Goal: Communication & Community: Connect with others

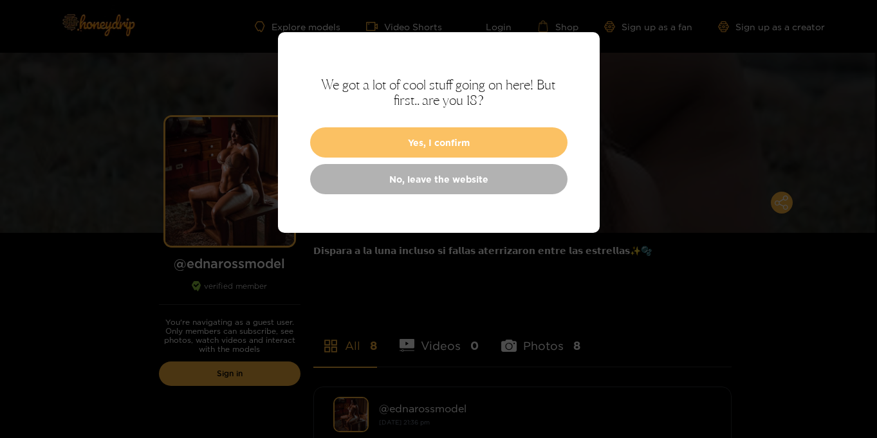
click at [430, 141] on button "Yes, I confirm" at bounding box center [438, 142] width 257 height 30
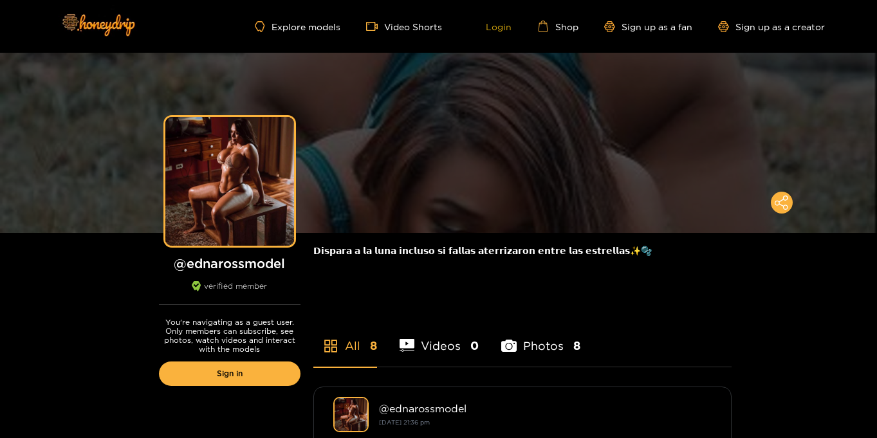
click at [501, 25] on link "Login" at bounding box center [490, 27] width 44 height 12
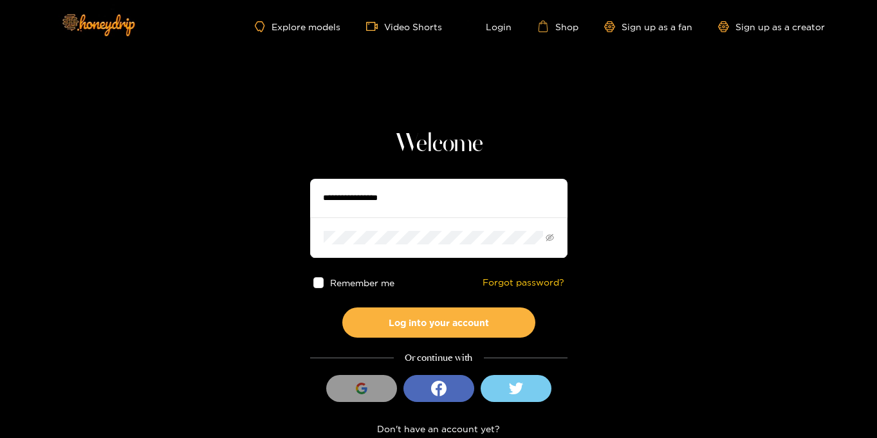
type input "**********"
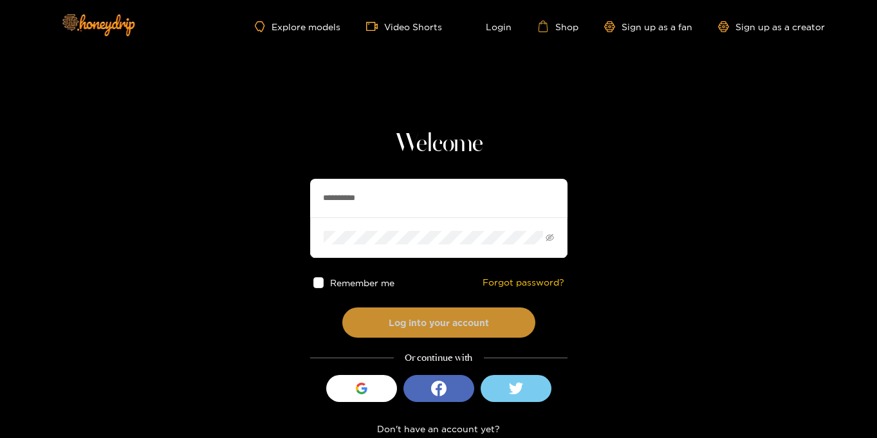
click at [473, 326] on button "Log into your account" at bounding box center [438, 323] width 193 height 30
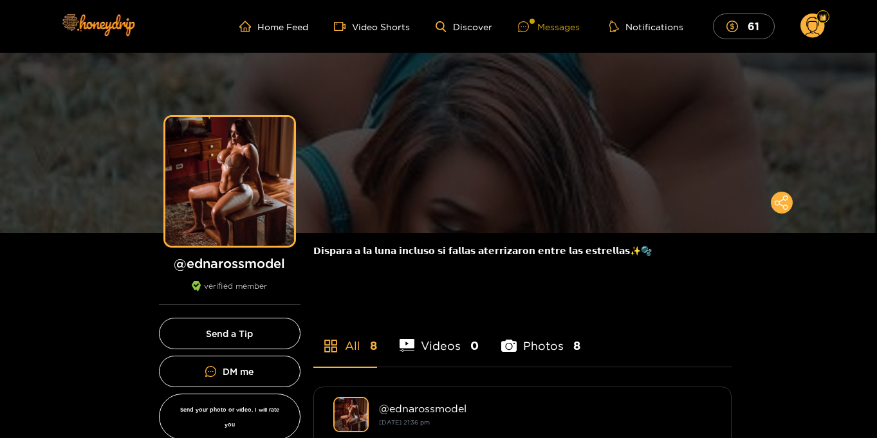
click at [540, 25] on div "Messages" at bounding box center [549, 26] width 62 height 15
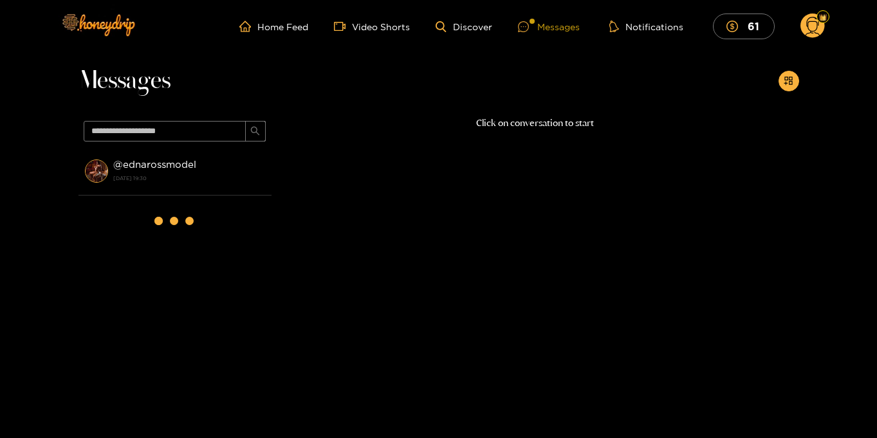
scroll to position [1, 0]
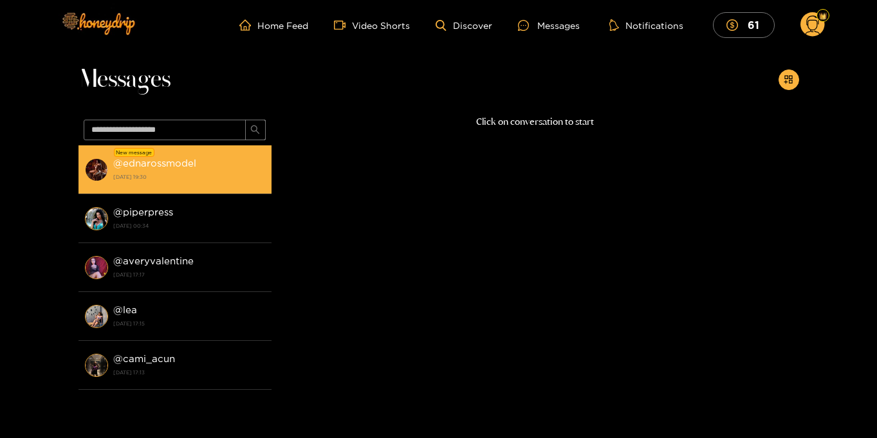
click at [208, 171] on strong "28 August 2025 19:30" at bounding box center [189, 177] width 152 height 12
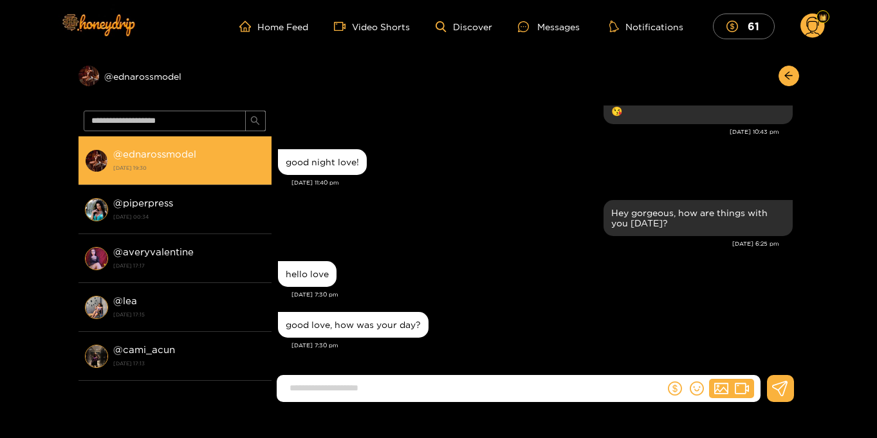
scroll to position [1198, 0]
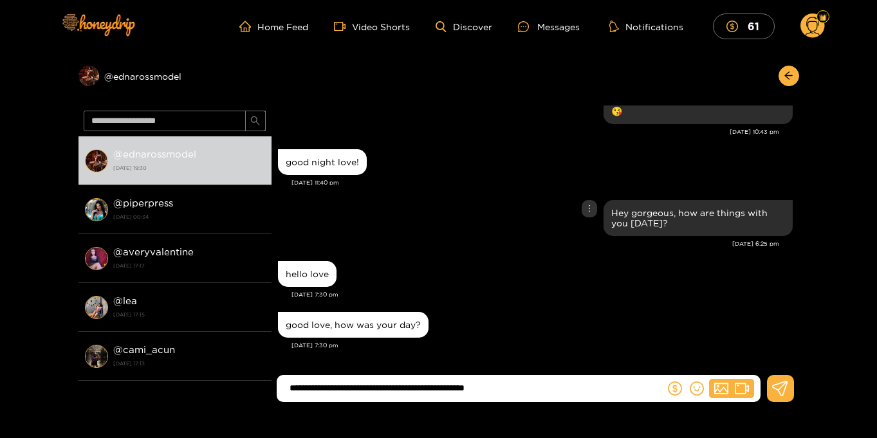
type input "**********"
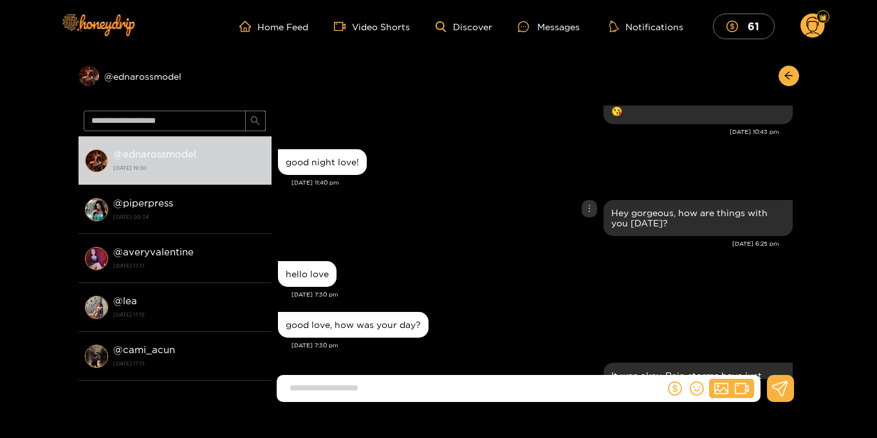
scroll to position [1259, 0]
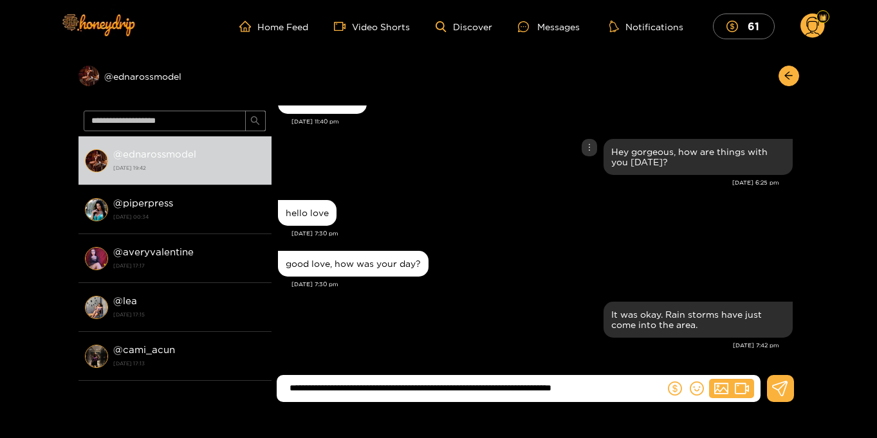
type input "**********"
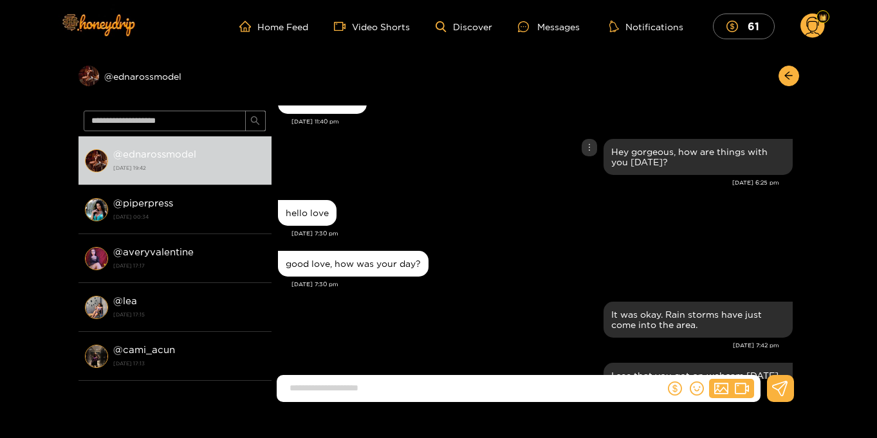
scroll to position [1331, 0]
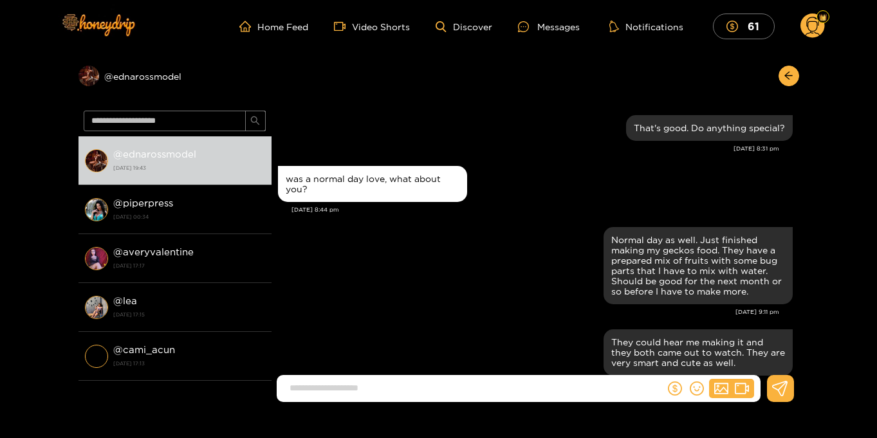
scroll to position [1229, 0]
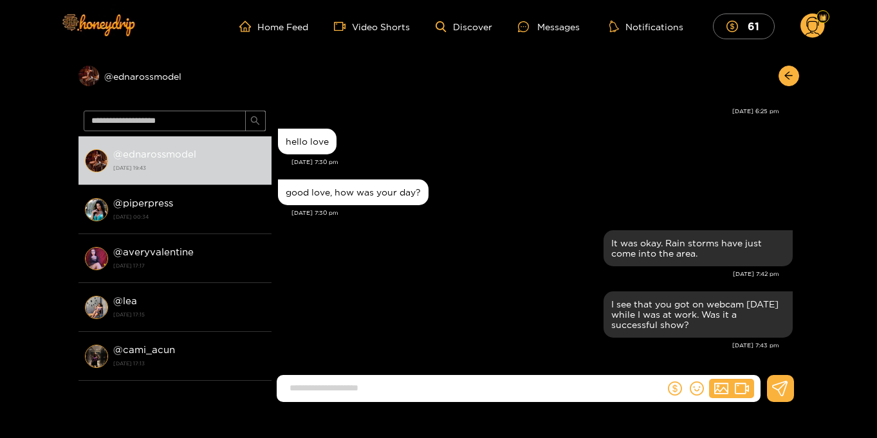
click at [812, 27] on circle at bounding box center [812, 26] width 24 height 24
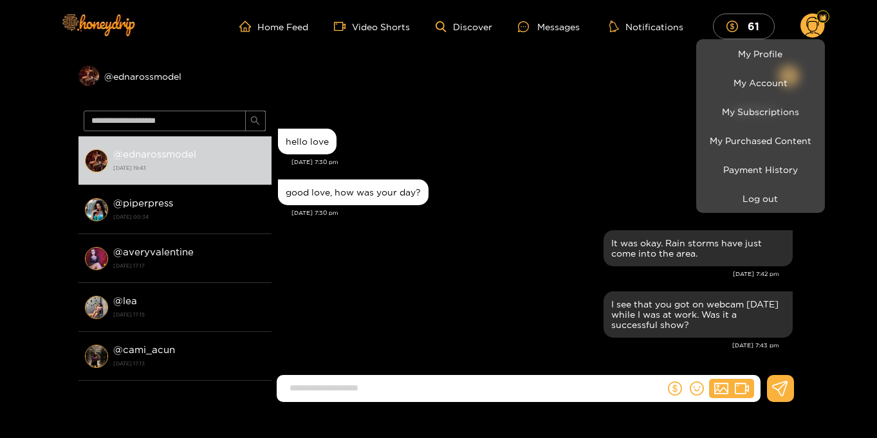
click at [848, 133] on div at bounding box center [438, 219] width 877 height 438
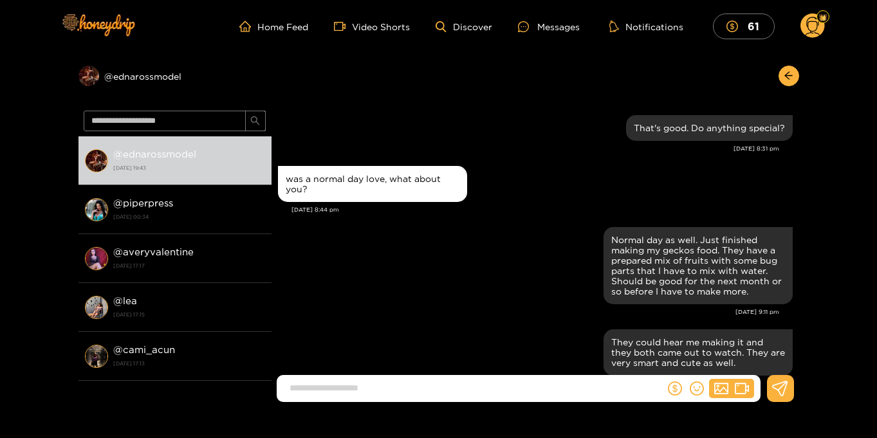
scroll to position [1229, 0]
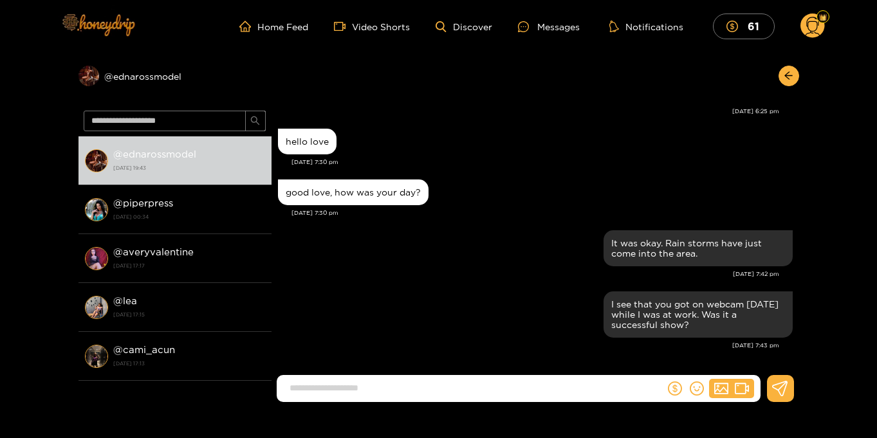
scroll to position [1, 0]
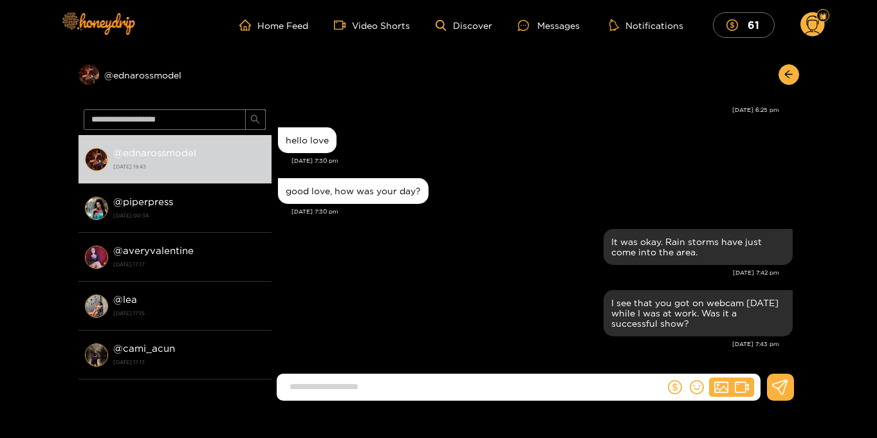
click at [811, 24] on circle at bounding box center [812, 24] width 24 height 24
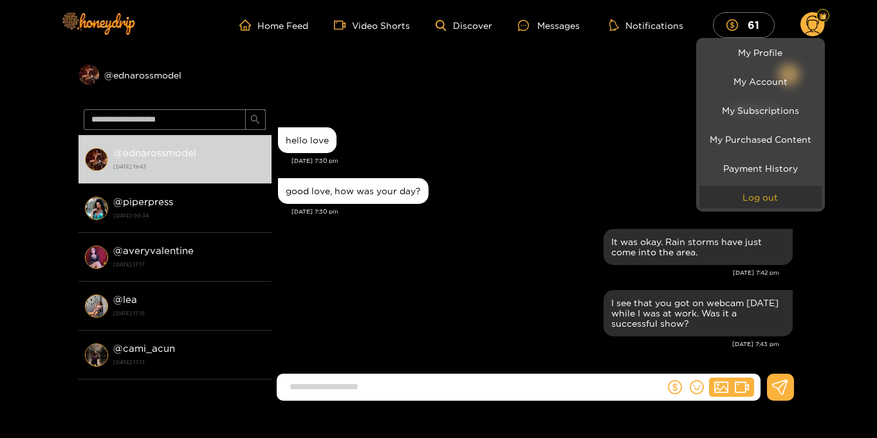
click at [750, 201] on button "Log out" at bounding box center [760, 197] width 122 height 23
